Goal: Task Accomplishment & Management: Use online tool/utility

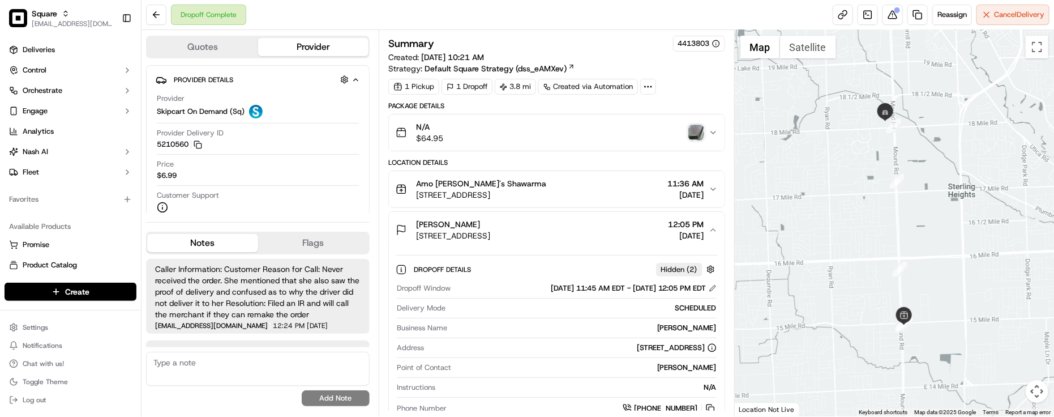
scroll to position [330, 0]
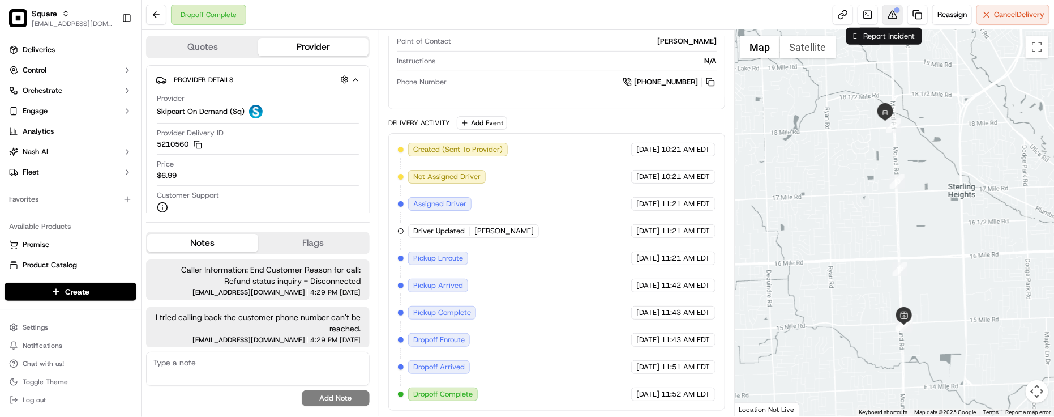
click at [884, 16] on button at bounding box center [893, 15] width 20 height 20
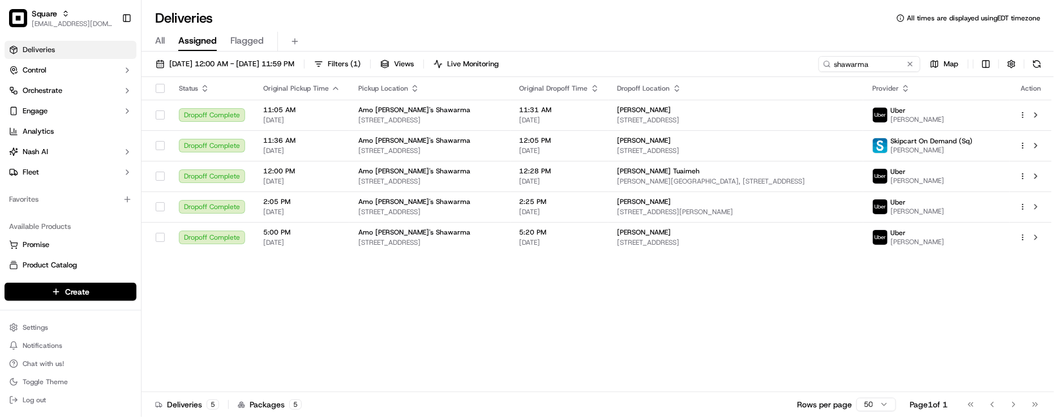
click at [907, 65] on button at bounding box center [910, 63] width 11 height 11
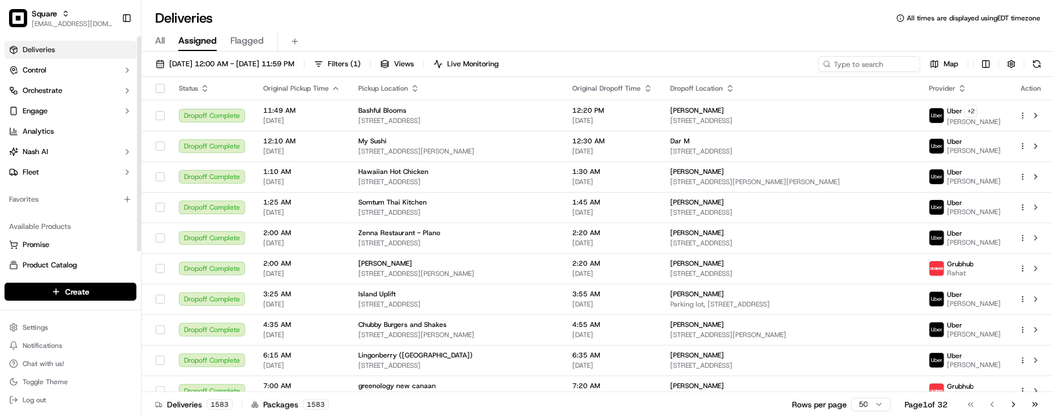
click at [95, 211] on div "Favorites" at bounding box center [70, 199] width 141 height 27
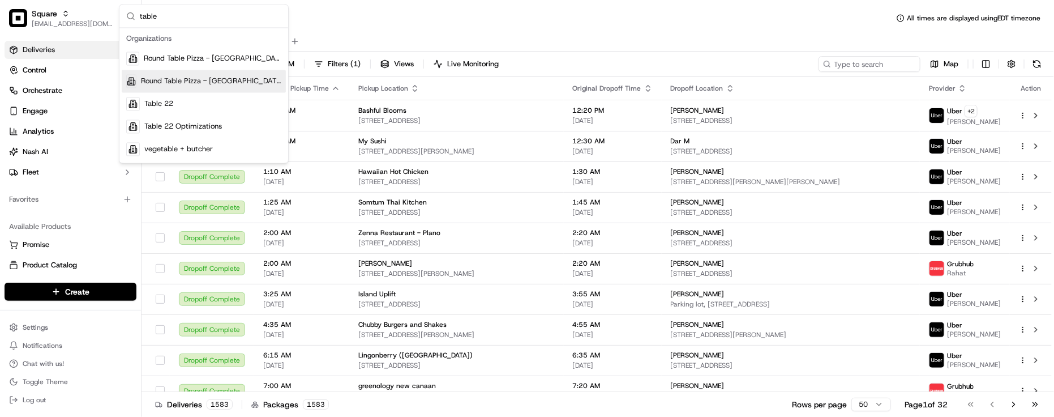
type input "table"
click at [68, 195] on div "Favorites" at bounding box center [71, 199] width 132 height 18
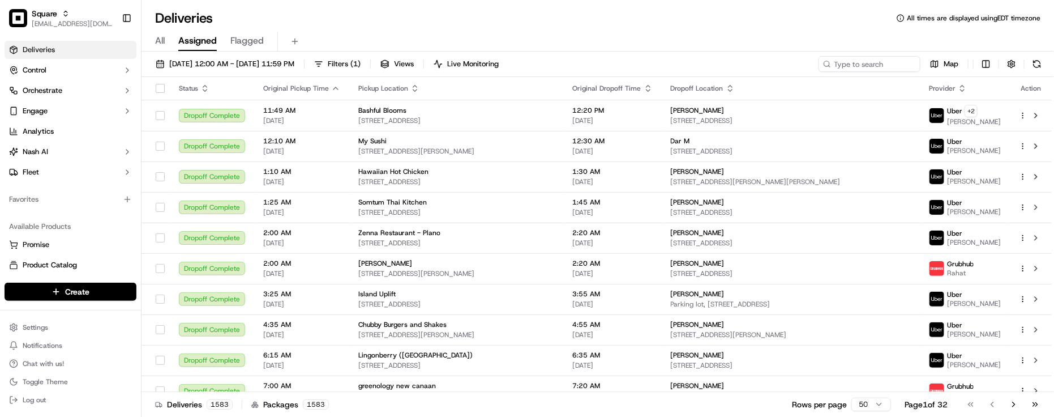
click at [255, 12] on div "Deliveries All times are displayed using EDT timezone" at bounding box center [598, 18] width 913 height 18
click at [245, 15] on div "Deliveries All times are displayed using EDT timezone" at bounding box center [598, 18] width 913 height 18
click at [372, 3] on div "Deliveries All times are displayed using EDT timezone All Assigned Flagged 09/1…" at bounding box center [598, 208] width 913 height 417
click at [267, 12] on div "Deliveries All times are displayed using EDT timezone" at bounding box center [598, 18] width 913 height 18
click at [275, 12] on div "Deliveries All times are displayed using EDT timezone" at bounding box center [598, 18] width 913 height 18
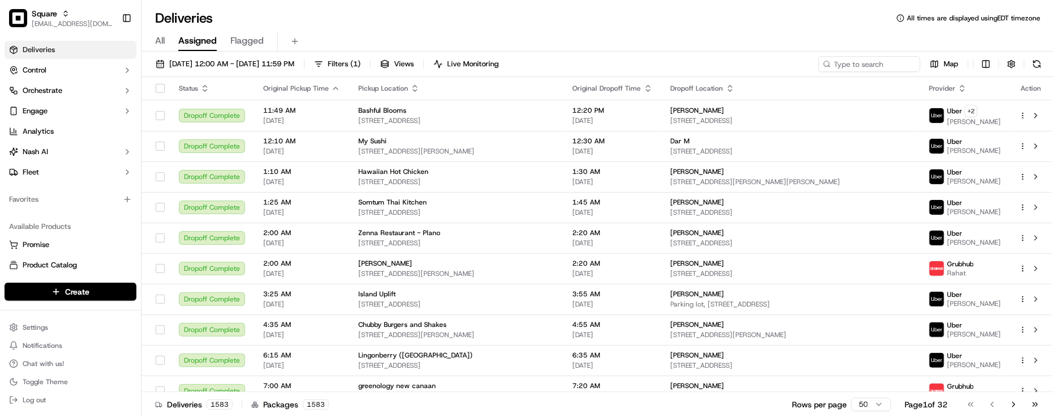
drag, startPoint x: 683, startPoint y: 24, endPoint x: 686, endPoint y: 32, distance: 7.9
click at [685, 25] on div "Deliveries All times are displayed using EDT timezone" at bounding box center [598, 18] width 913 height 18
click at [863, 26] on div "Deliveries All times are displayed using EDT timezone" at bounding box center [598, 18] width 913 height 18
click at [463, 397] on div "Deliveries 1583 Packages 1583 Rows per page 50 Page 1 of 32 Go to first page Go…" at bounding box center [598, 403] width 913 height 25
click at [226, 7] on div "Deliveries All times are displayed using EDT timezone All Assigned Flagged 09/1…" at bounding box center [598, 208] width 913 height 417
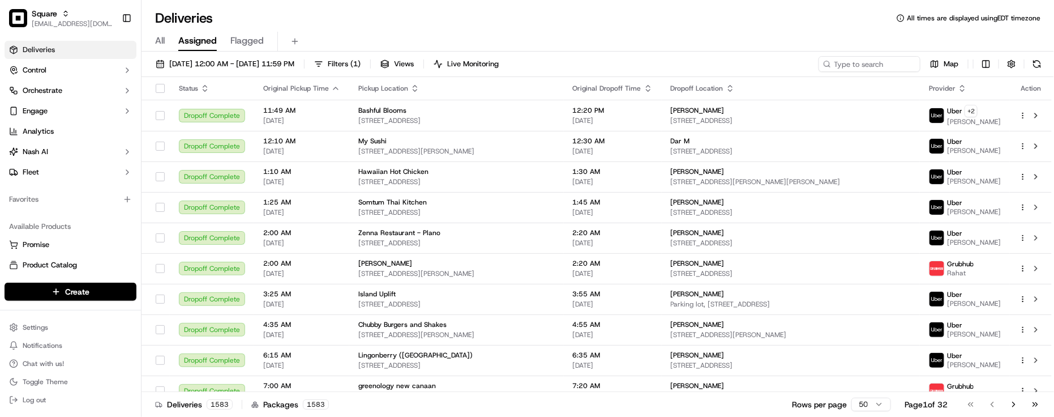
click at [245, 20] on div "Deliveries All times are displayed using EDT timezone" at bounding box center [598, 18] width 913 height 18
click at [451, 2] on div "Deliveries All times are displayed using EDT timezone All Assigned Flagged 09/1…" at bounding box center [598, 208] width 913 height 417
click at [277, 16] on div "Deliveries All times are displayed using EDT timezone" at bounding box center [598, 18] width 913 height 18
click at [272, 19] on div "Deliveries All times are displayed using EDT timezone" at bounding box center [598, 18] width 913 height 18
click at [55, 213] on div "Available Products Promise Product Catalog Returns" at bounding box center [70, 256] width 141 height 86
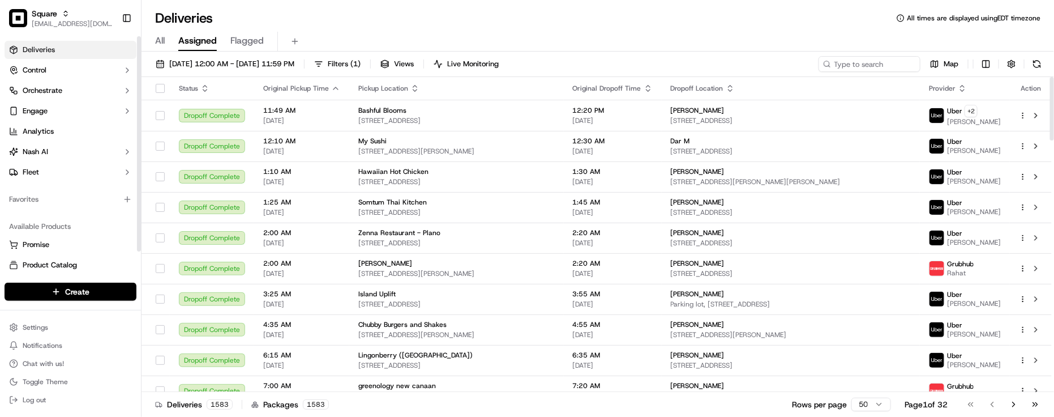
click at [525, 23] on div "Deliveries All times are displayed using EDT timezone" at bounding box center [598, 18] width 913 height 18
click at [102, 217] on div "Available Products" at bounding box center [71, 226] width 132 height 18
click at [545, 24] on div "Deliveries All times are displayed using EDT timezone" at bounding box center [598, 18] width 913 height 18
click at [270, 0] on div "Deliveries All times are displayed using EDT timezone All Assigned Flagged 09/1…" at bounding box center [598, 208] width 913 height 417
click at [223, 10] on div "Deliveries All times are displayed using EDT timezone" at bounding box center [598, 18] width 913 height 18
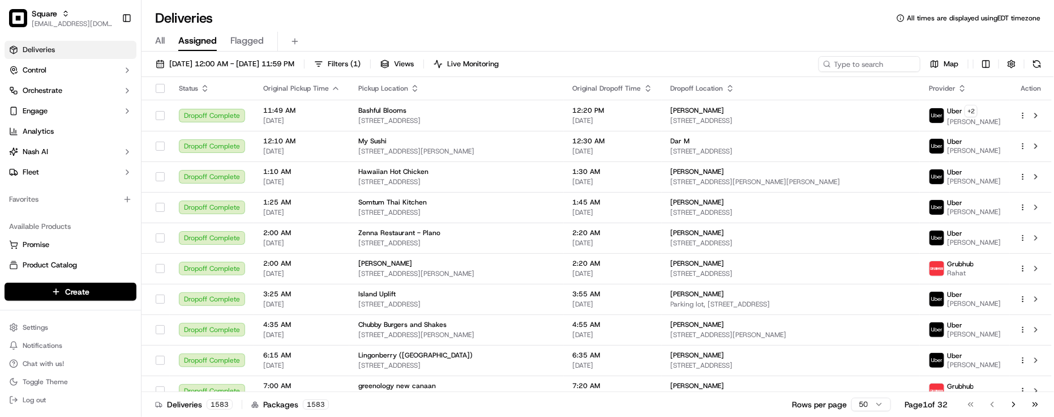
click at [774, 44] on div "All Assigned Flagged" at bounding box center [598, 42] width 913 height 20
